Goal: Entertainment & Leisure: Consume media (video, audio)

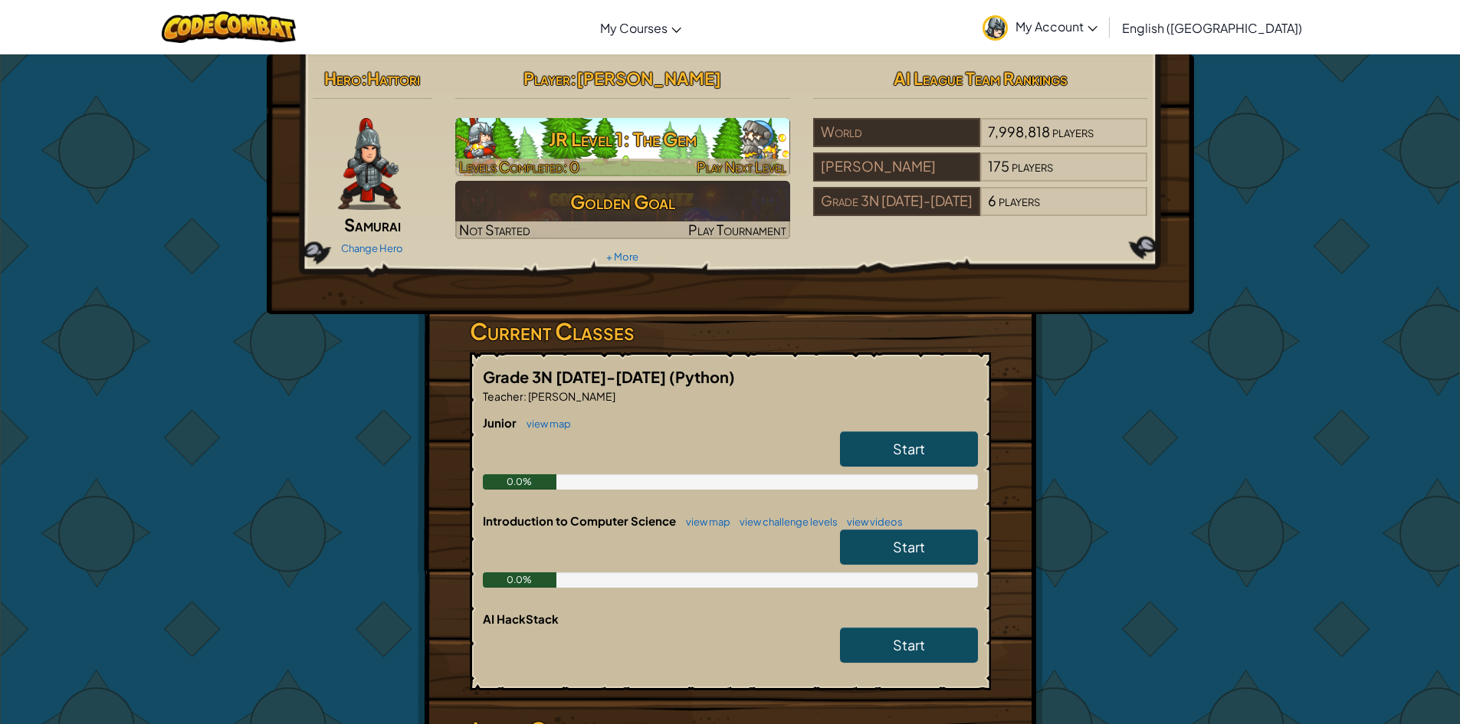
click at [507, 133] on h3 "JR Level 1: The Gem" at bounding box center [622, 139] width 335 height 34
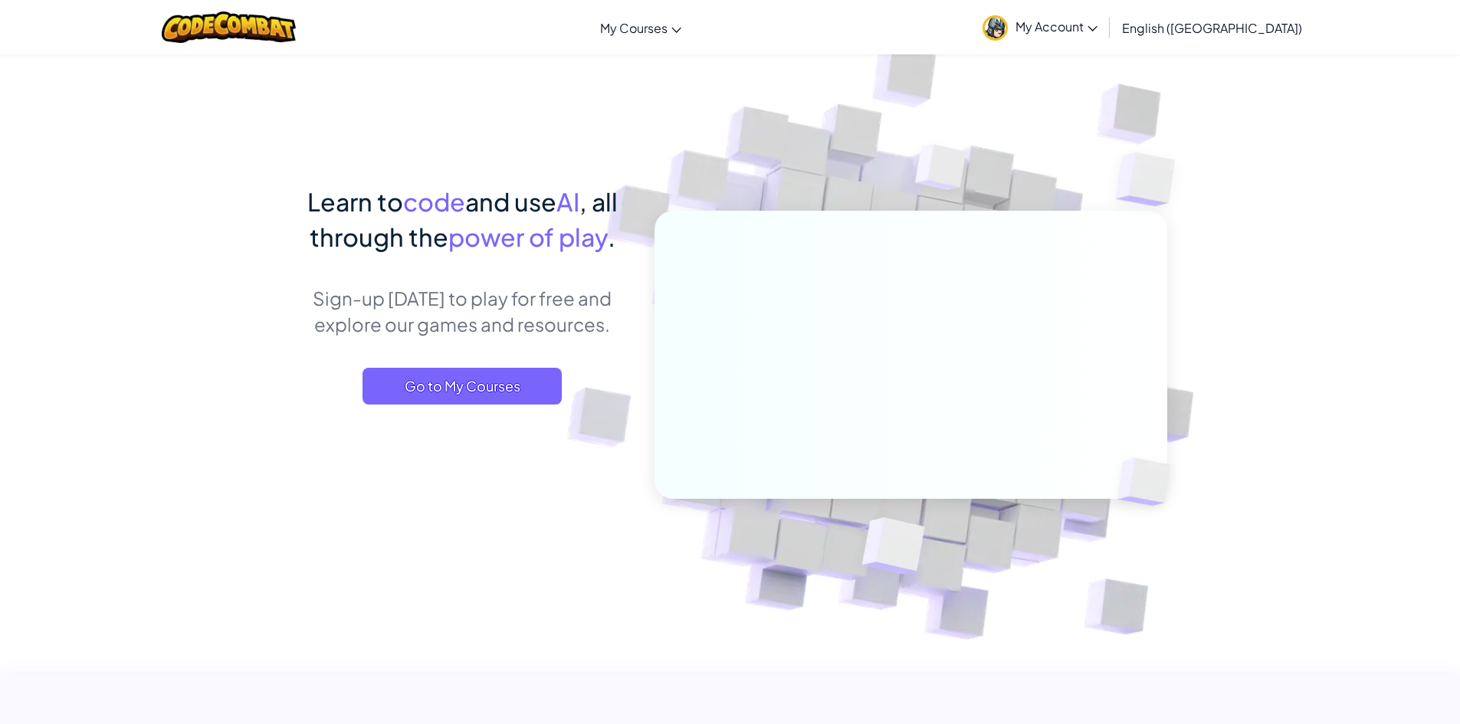
click at [1105, 40] on link "My Account" at bounding box center [1040, 27] width 130 height 48
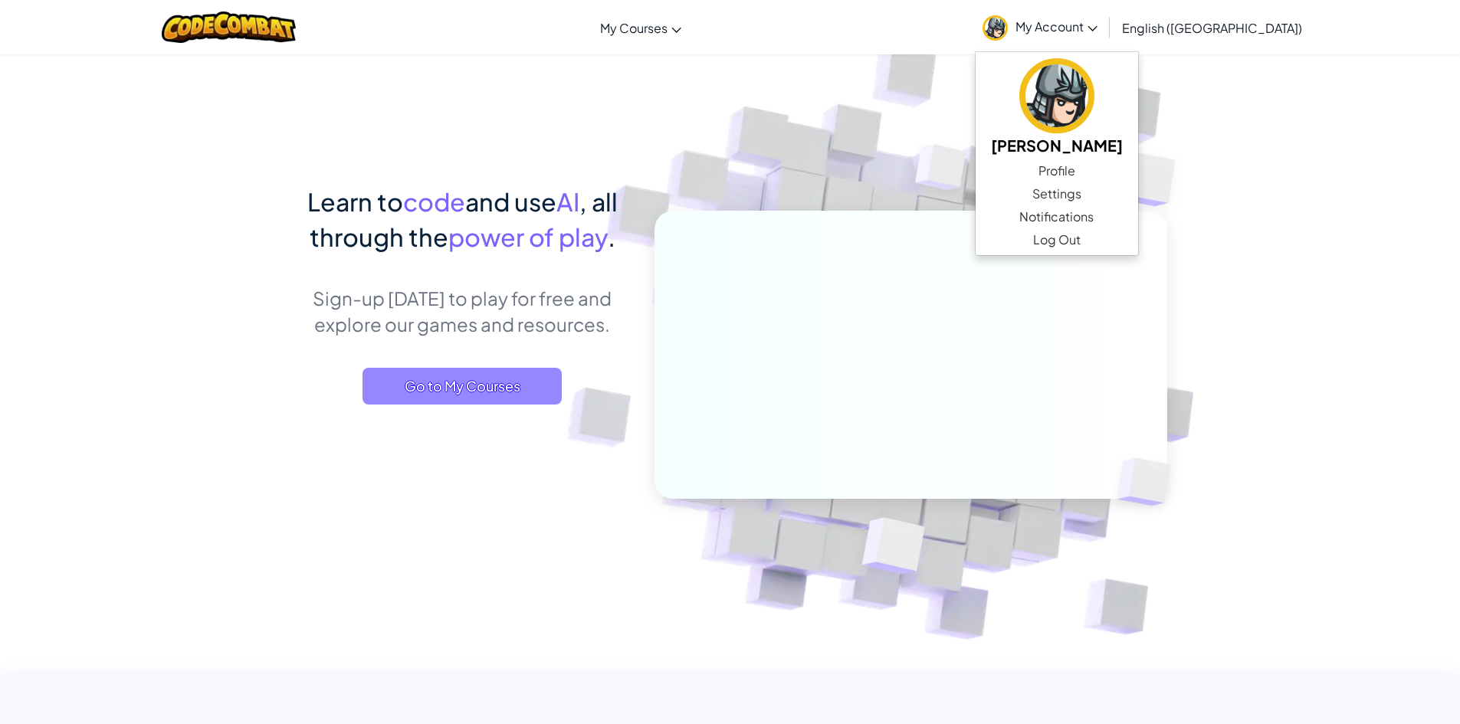
click at [477, 375] on span "Go to My Courses" at bounding box center [462, 386] width 199 height 37
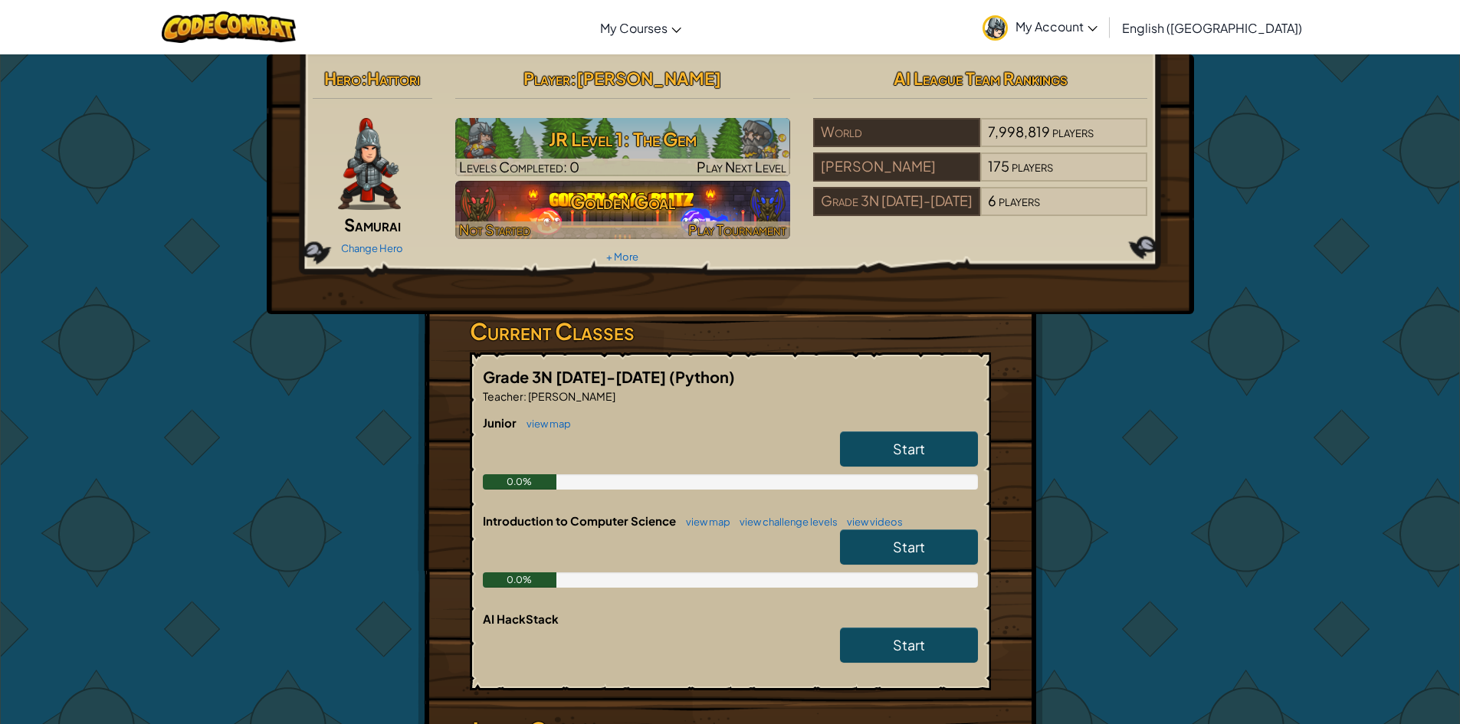
click at [720, 200] on h3 "Golden Goal" at bounding box center [622, 202] width 335 height 34
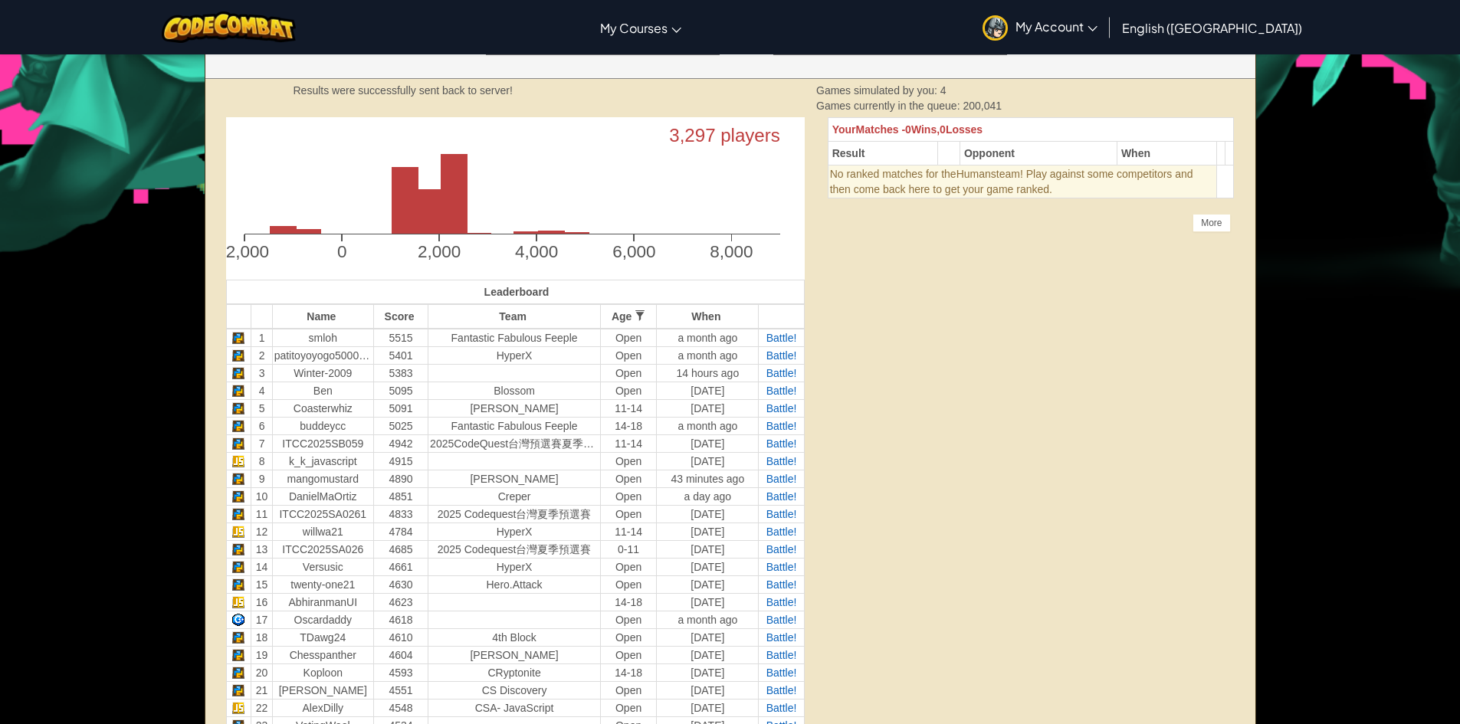
scroll to position [383, 0]
